Goal: Navigation & Orientation: Go to known website

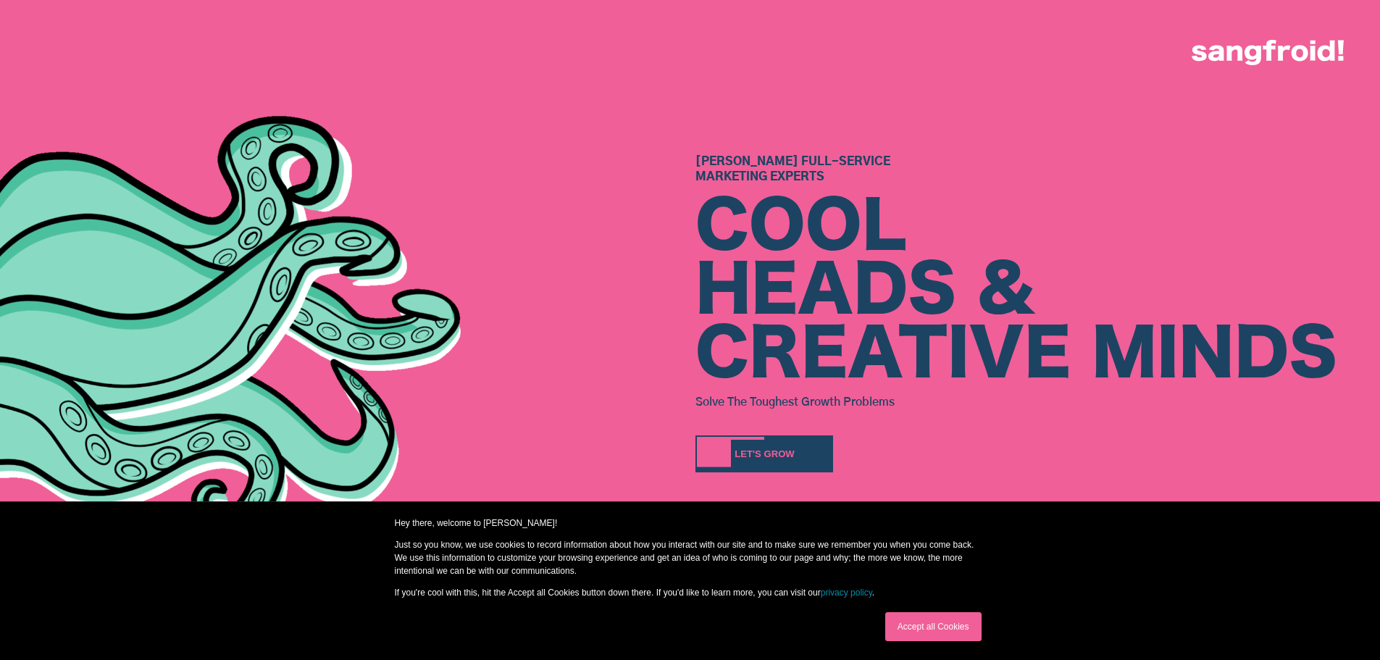
click at [930, 620] on link "Accept all Cookies" at bounding box center [933, 626] width 96 height 29
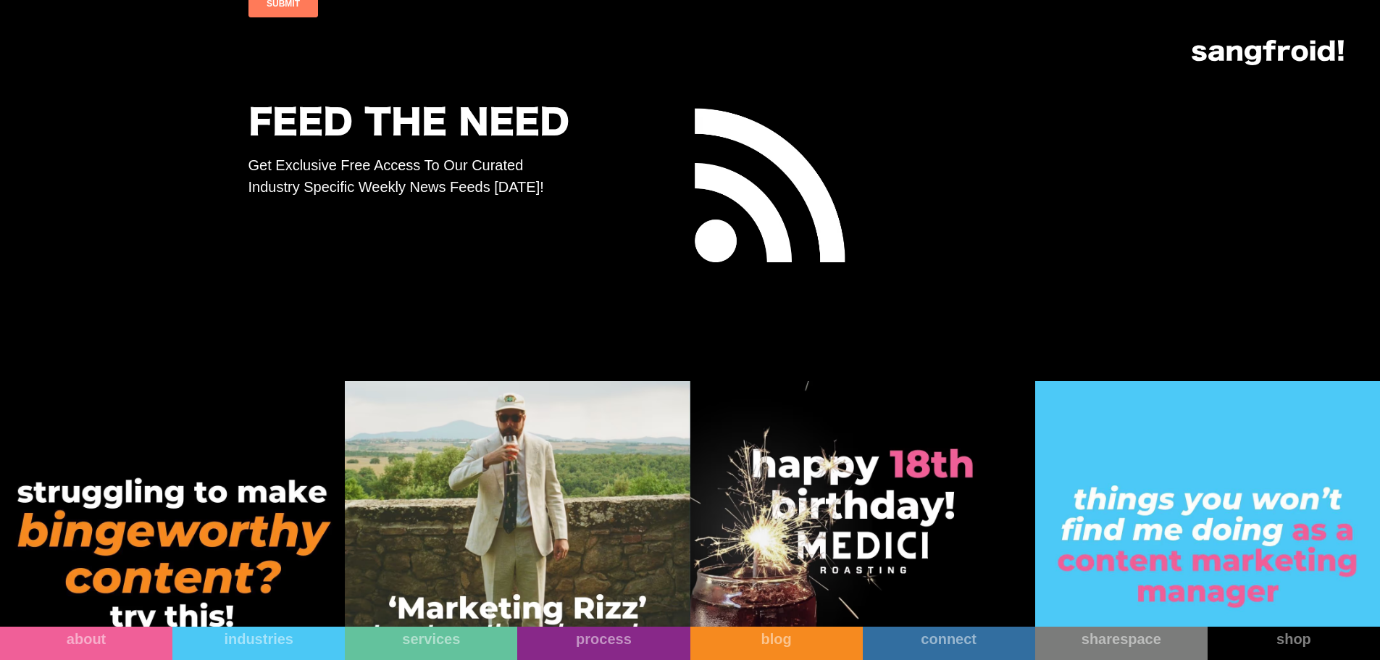
scroll to position [8623, 0]
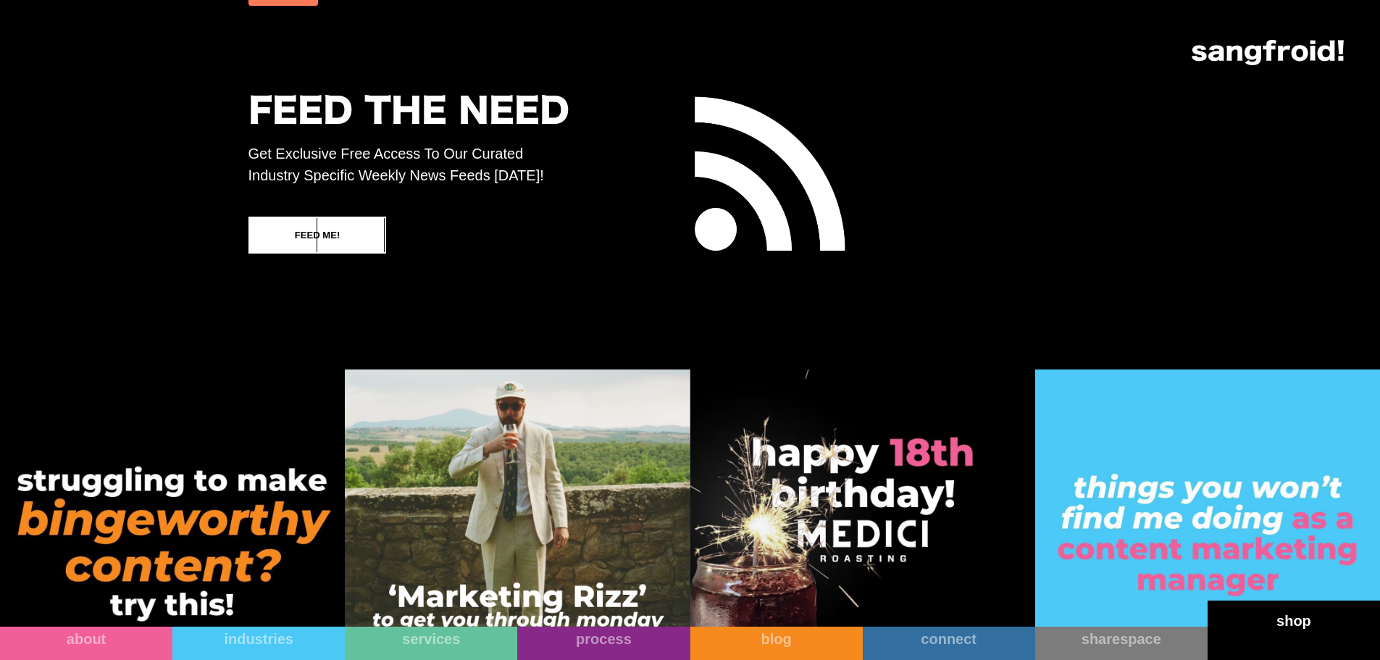
click at [1270, 634] on link "shop" at bounding box center [1294, 630] width 172 height 59
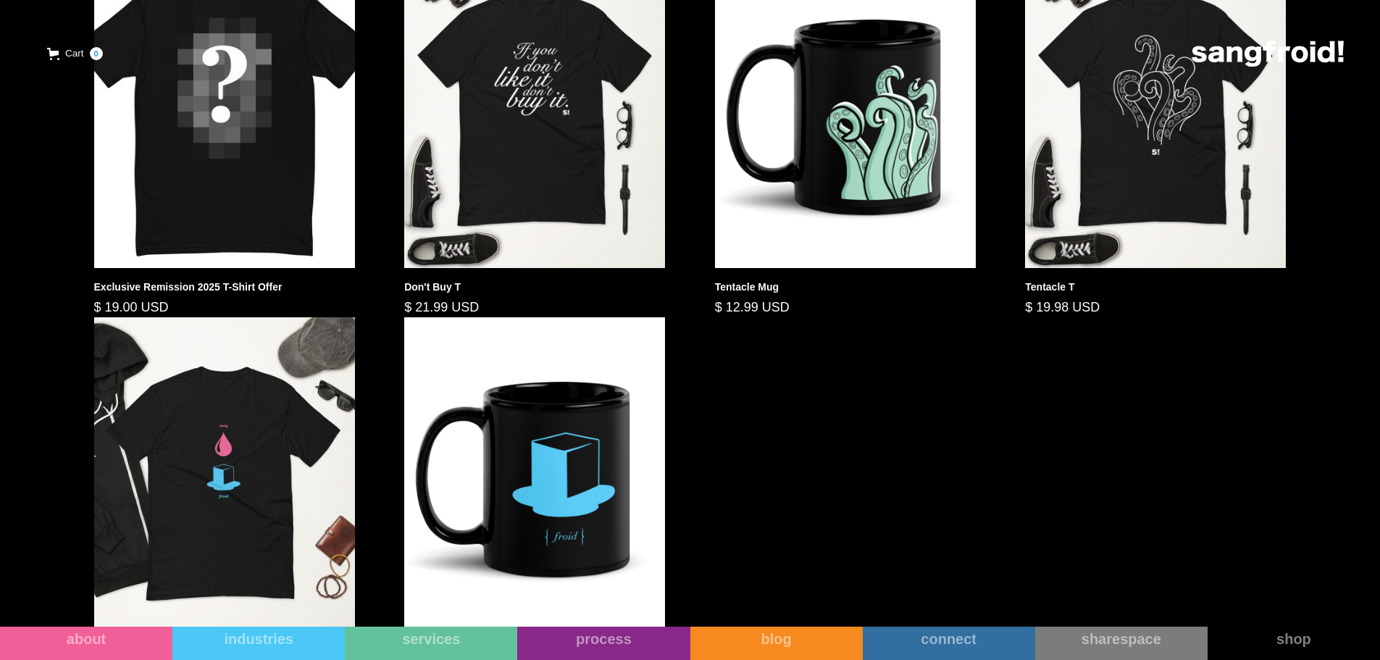
scroll to position [797, 0]
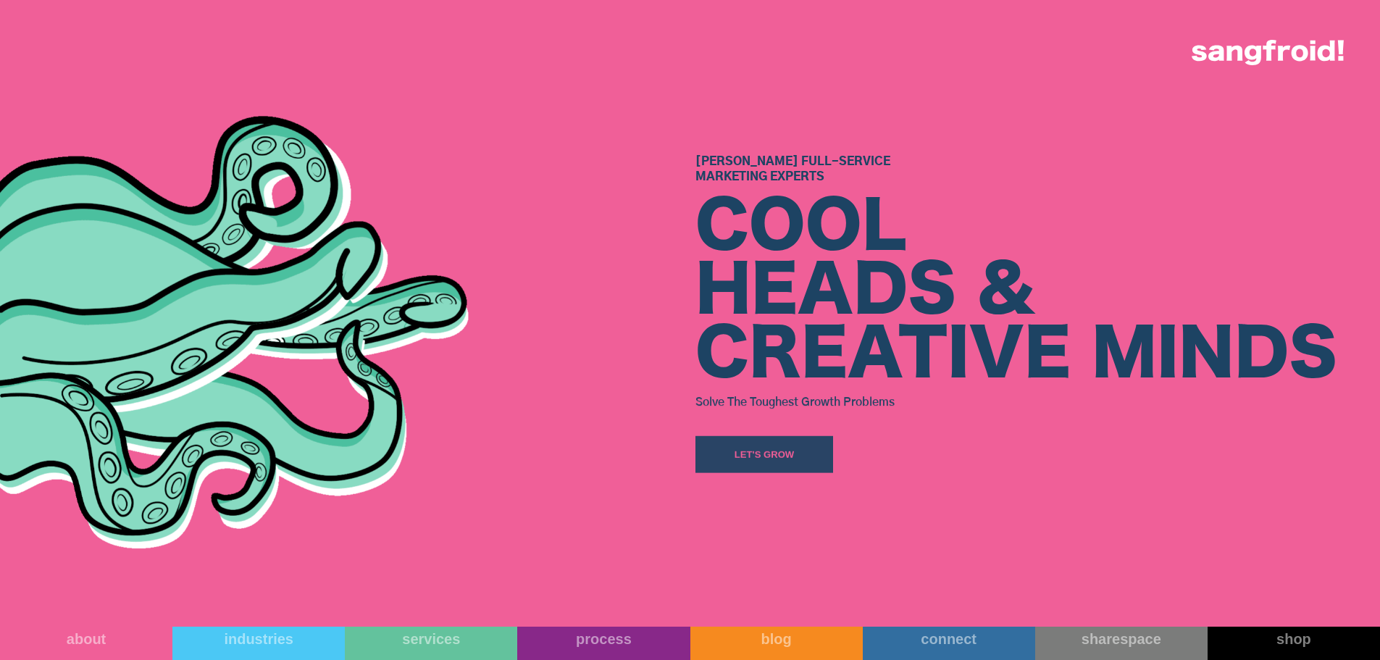
drag, startPoint x: 320, startPoint y: 283, endPoint x: 327, endPoint y: 325, distance: 43.2
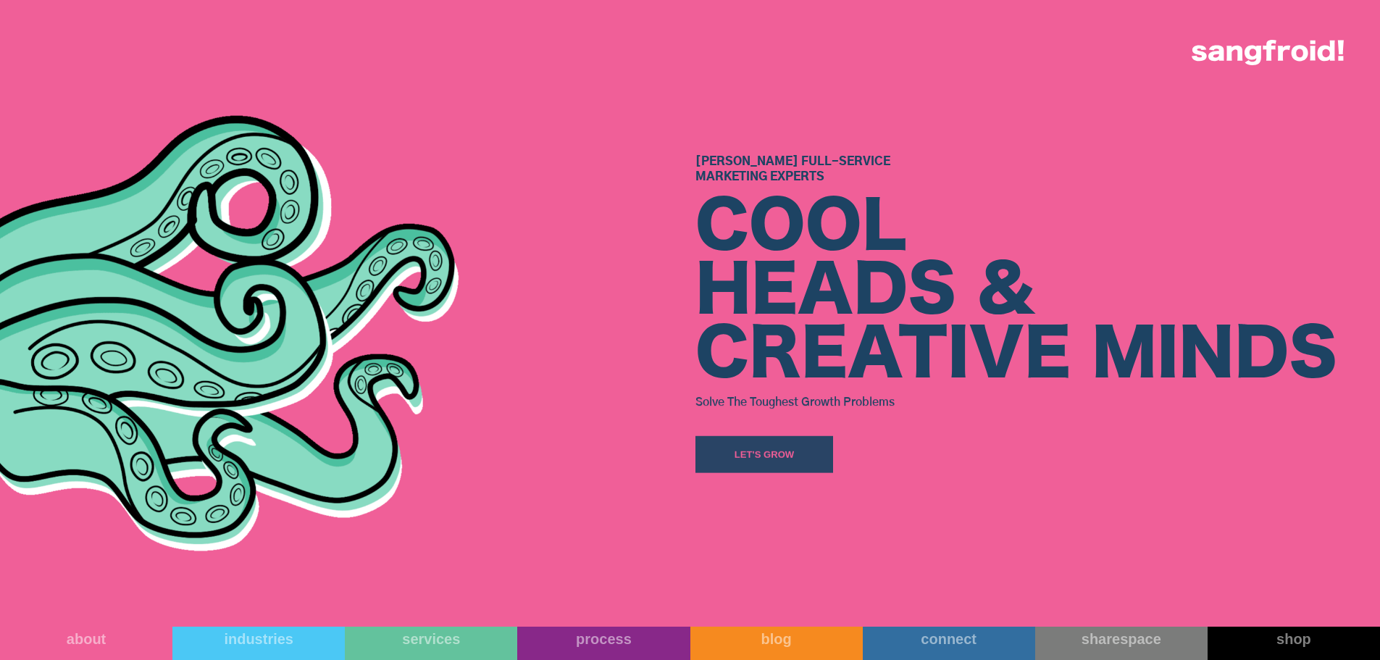
scroll to position [770, 0]
